Goal: Navigation & Orientation: Understand site structure

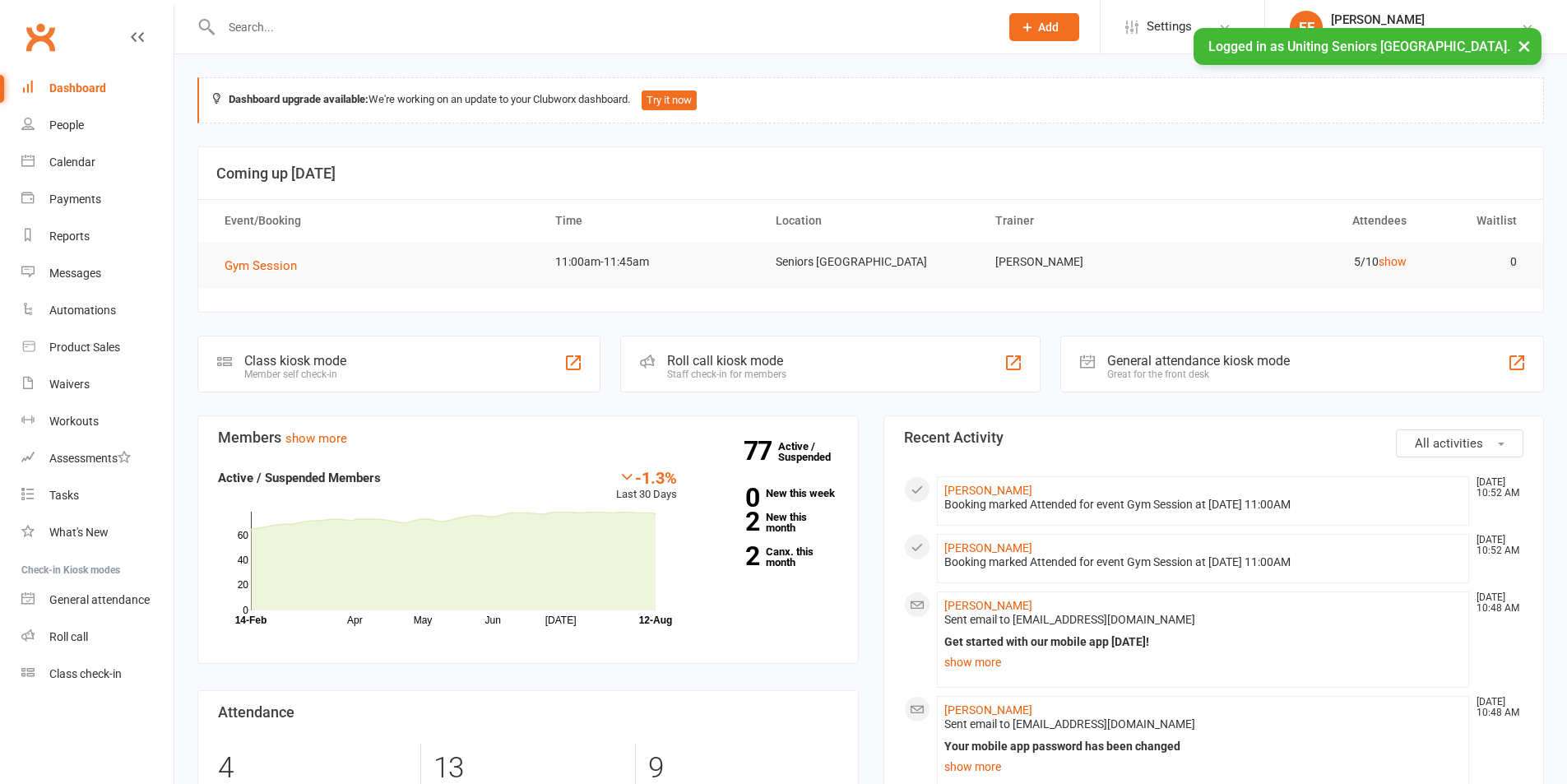
click at [1535, 44] on button "×" at bounding box center [1524, 45] width 29 height 35
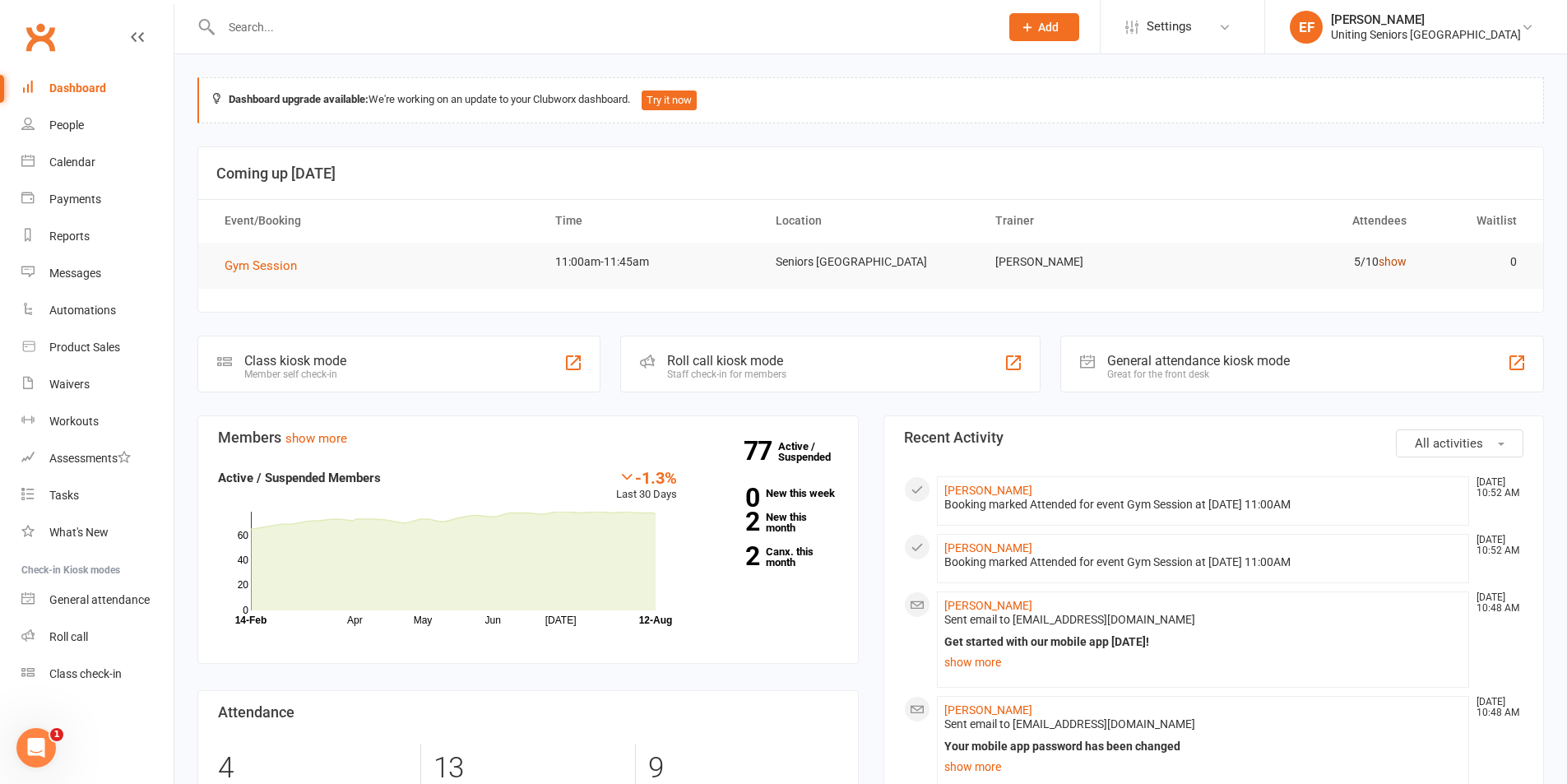
click at [1384, 267] on link "show" at bounding box center [1392, 261] width 28 height 13
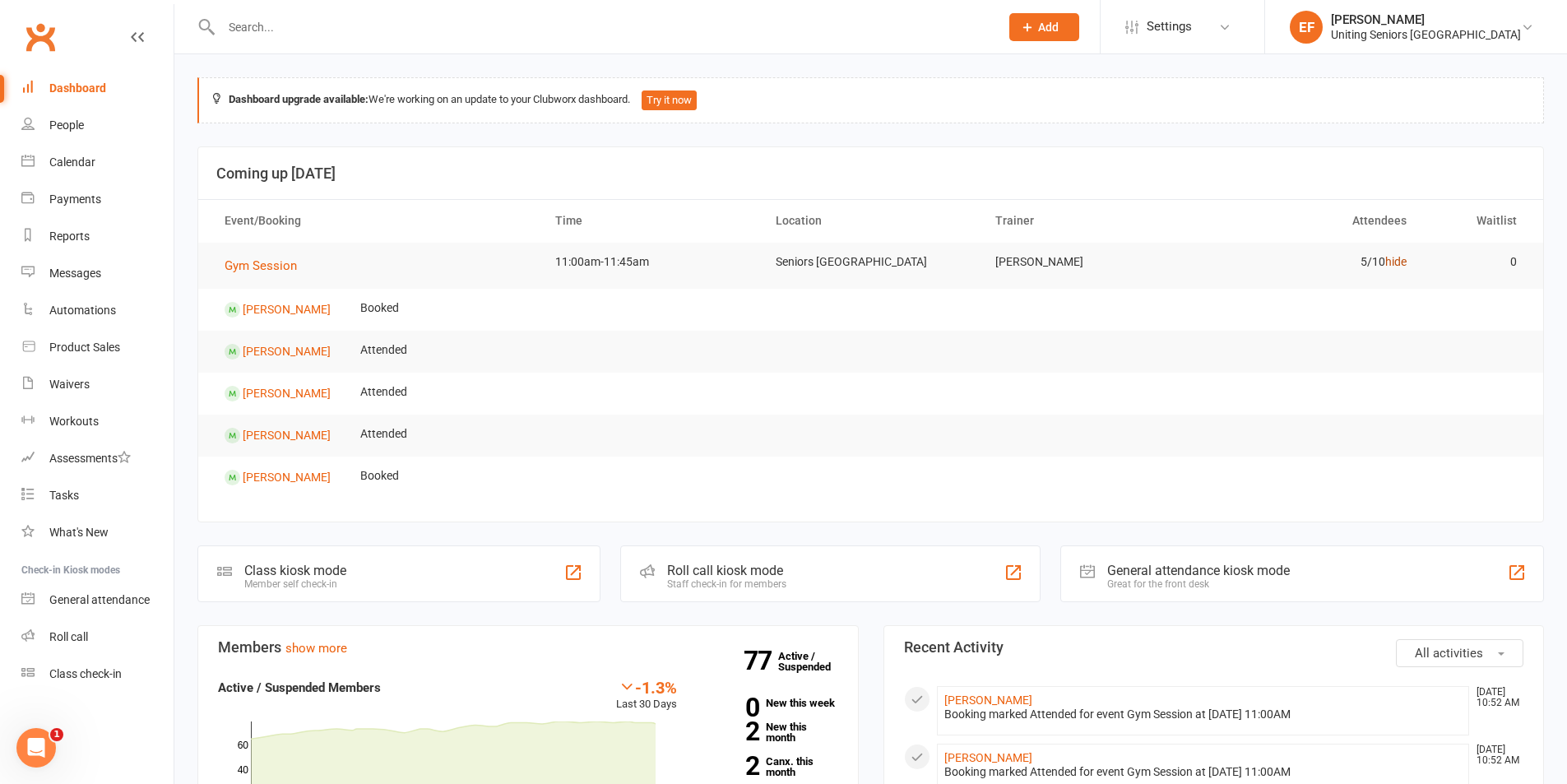
click at [1387, 265] on link "hide" at bounding box center [1396, 261] width 21 height 13
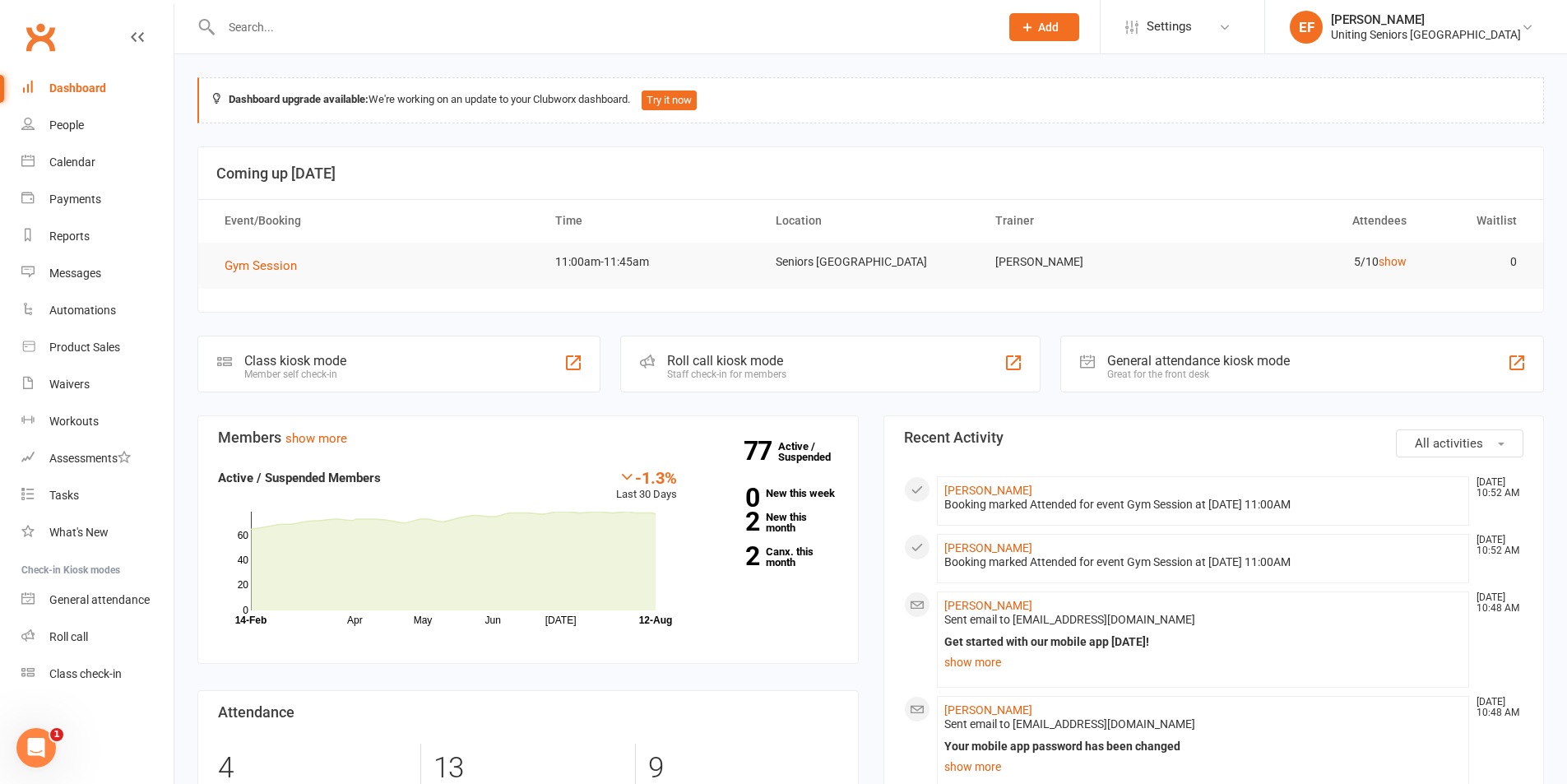
click at [98, 63] on div "Clubworx" at bounding box center [87, 47] width 173 height 61
click at [100, 96] on link "Dashboard" at bounding box center [97, 88] width 152 height 37
